Goal: Information Seeking & Learning: Find specific page/section

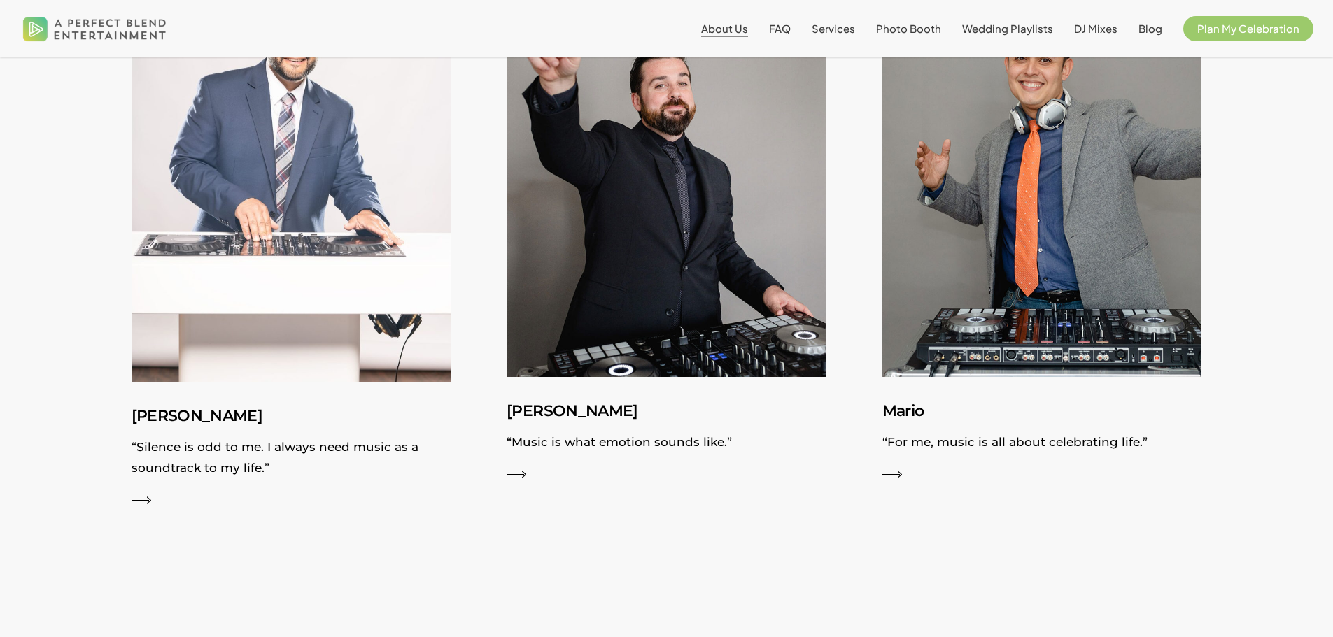
scroll to position [1679, 0]
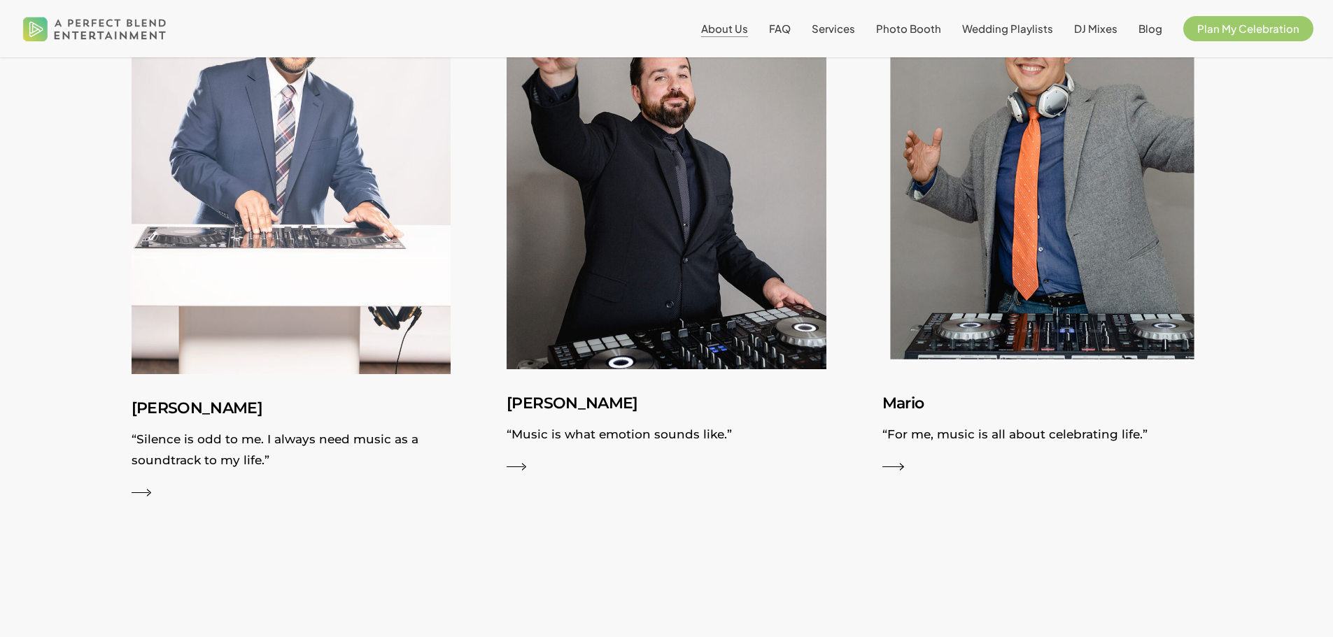
click at [1001, 232] on img at bounding box center [1042, 169] width 349 height 438
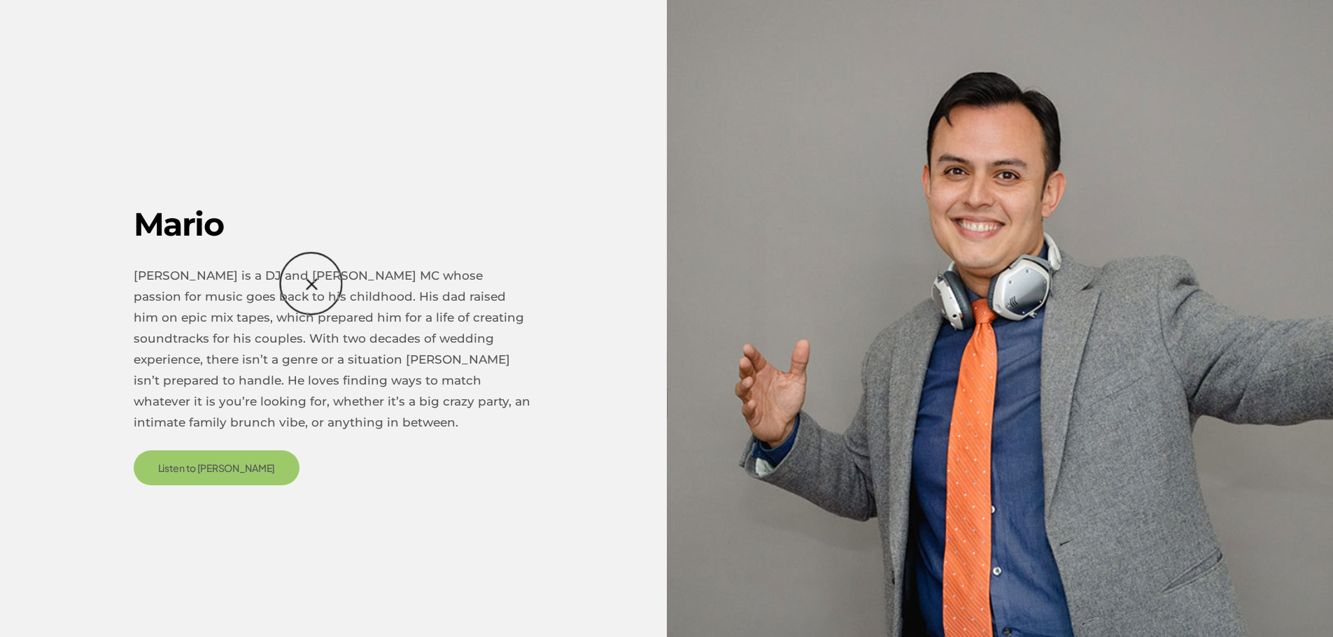
click at [313, 283] on p "Mario is a DJ and Bilingual MC whose passion for music goes back to his childho…" at bounding box center [334, 358] width 400 height 186
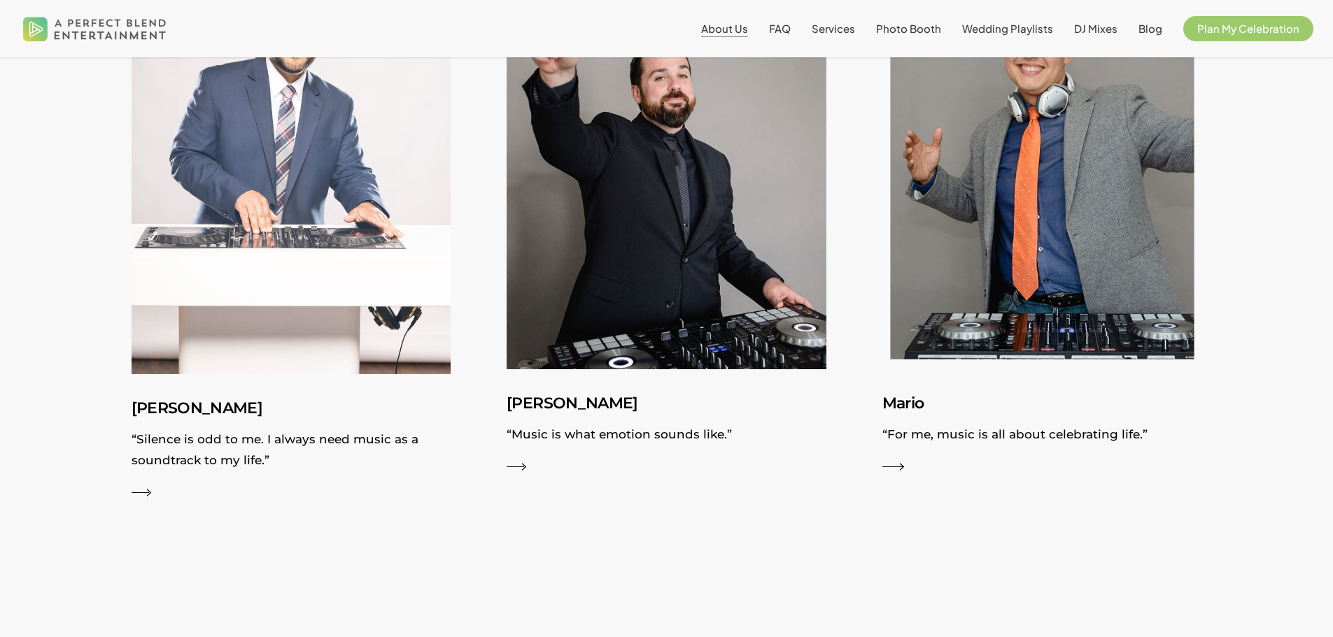
click at [1036, 210] on img at bounding box center [1042, 169] width 349 height 438
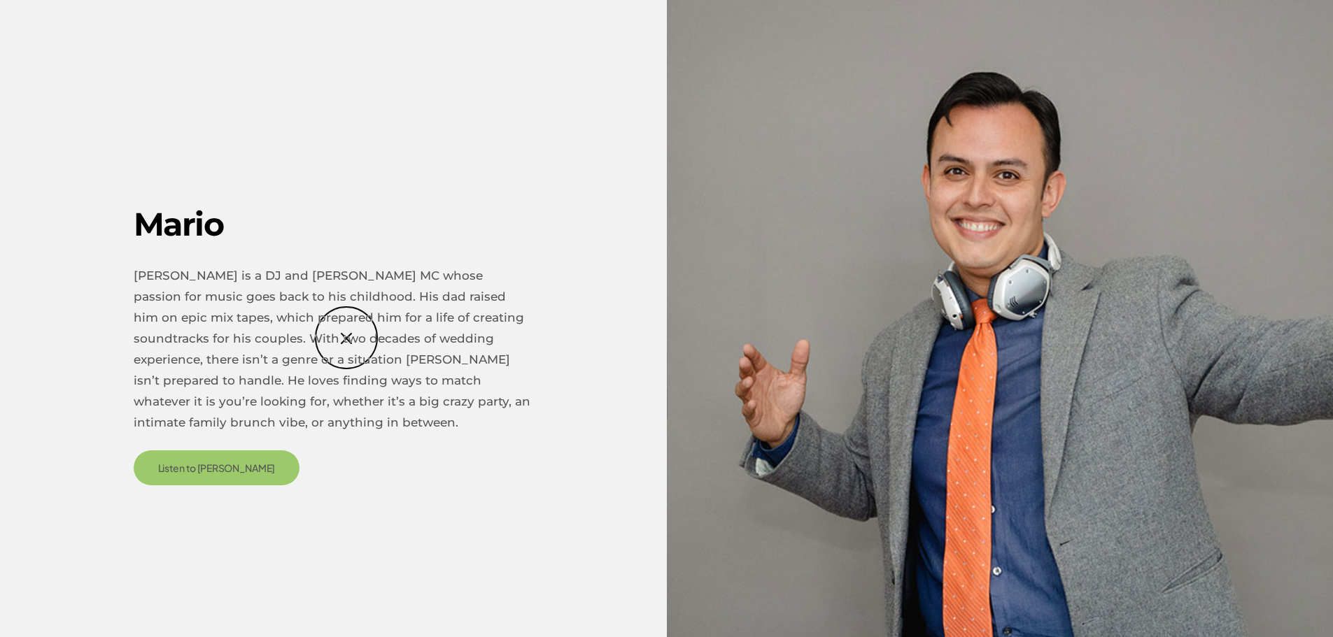
scroll to position [1609, 0]
click at [739, 243] on div "Mario Mario is a DJ and Bilingual MC whose passion for music goes back to his c…" at bounding box center [666, 318] width 1333 height 455
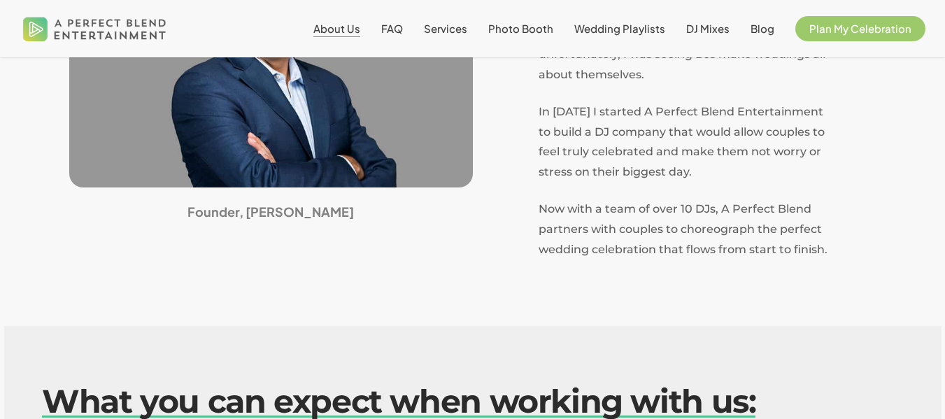
scroll to position [420, 0]
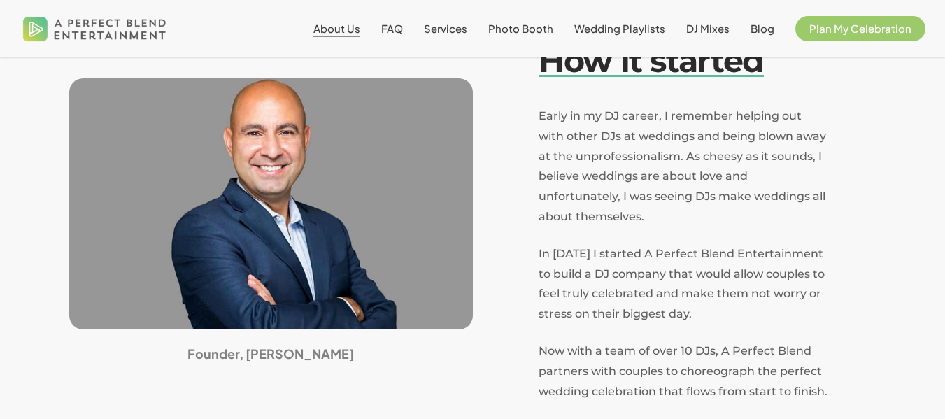
click at [129, 23] on img at bounding box center [95, 29] width 150 height 46
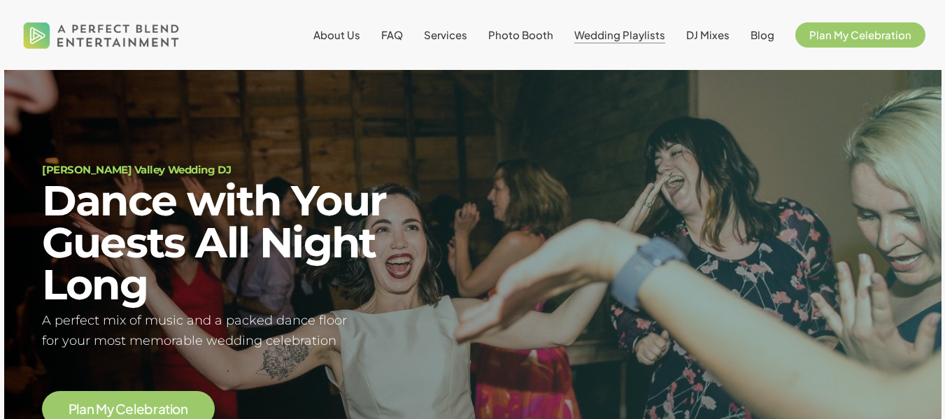
click at [609, 34] on span "Wedding Playlists" at bounding box center [619, 34] width 91 height 13
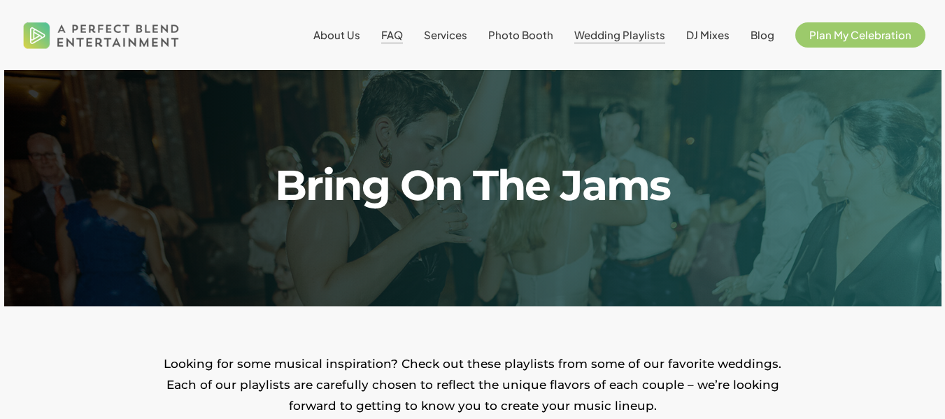
click at [395, 31] on span "FAQ" at bounding box center [392, 34] width 22 height 13
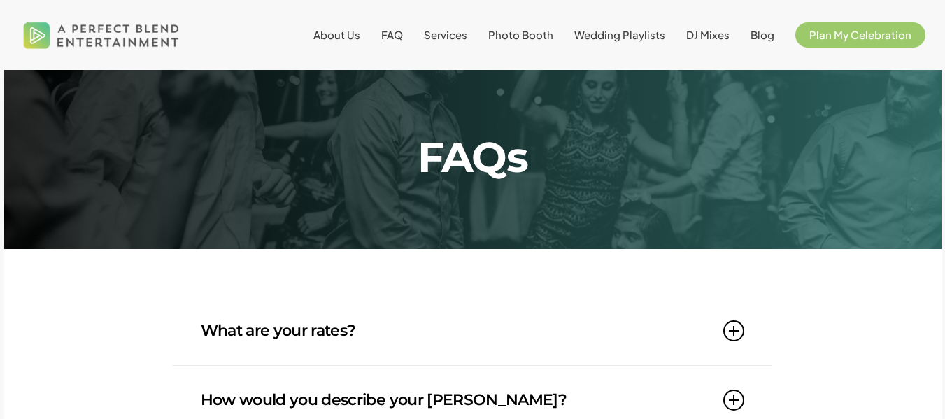
scroll to position [210, 0]
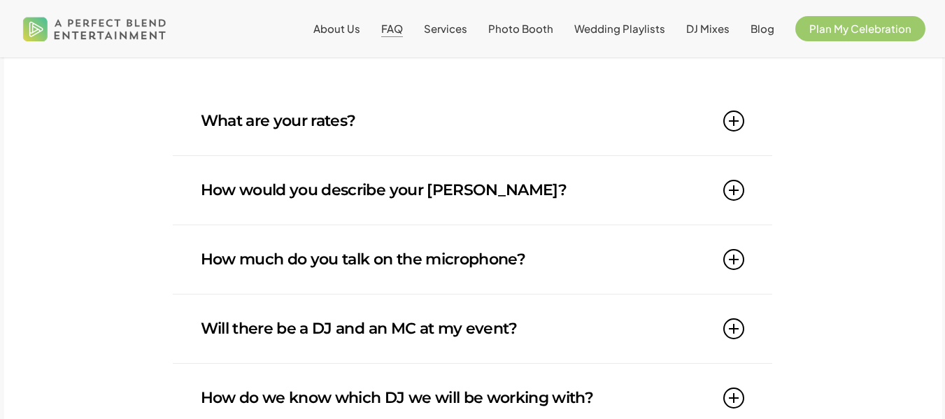
click at [332, 115] on link "What are your rates?" at bounding box center [473, 121] width 544 height 69
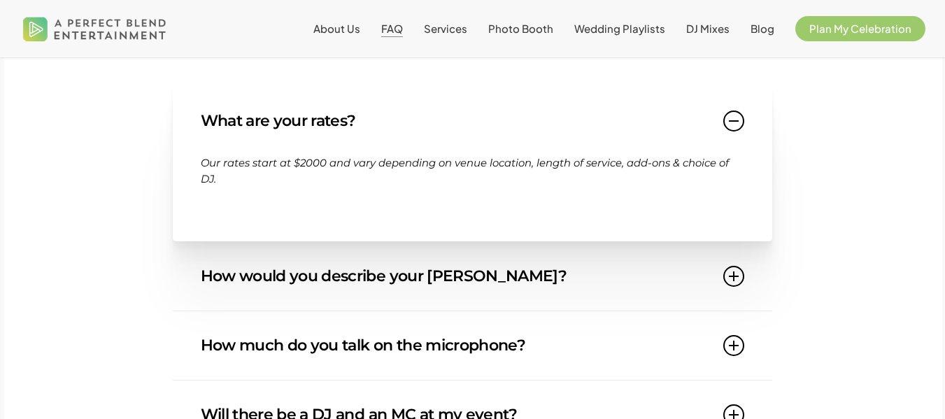
click at [329, 117] on link "What are your rates?" at bounding box center [473, 121] width 544 height 69
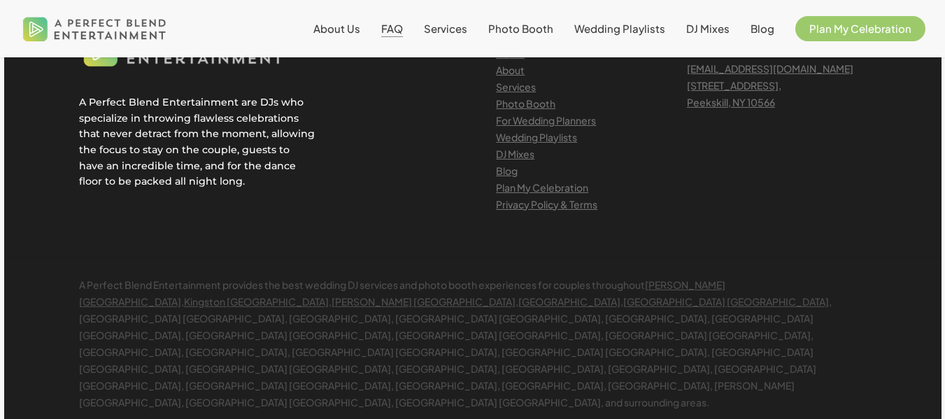
scroll to position [1903, 0]
